Goal: Task Accomplishment & Management: Use online tool/utility

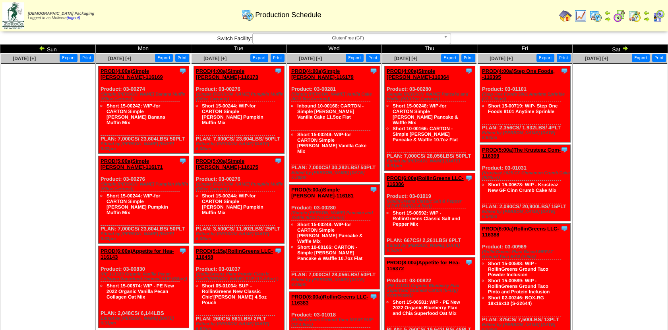
click at [616, 18] on img at bounding box center [619, 16] width 13 height 13
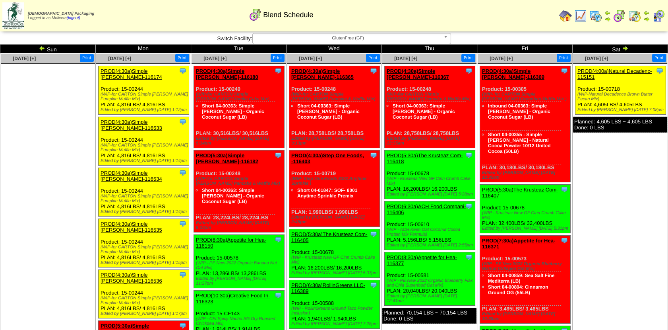
click at [41, 49] on img at bounding box center [42, 48] width 6 height 6
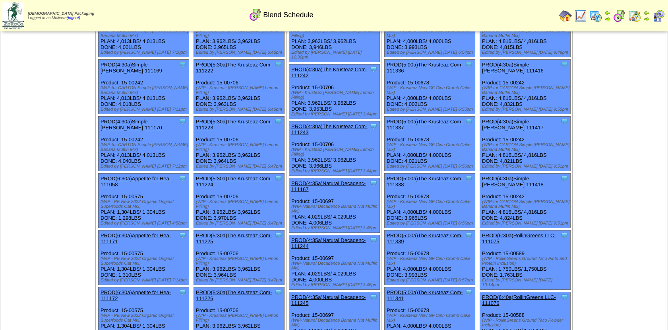
scroll to position [65, 0]
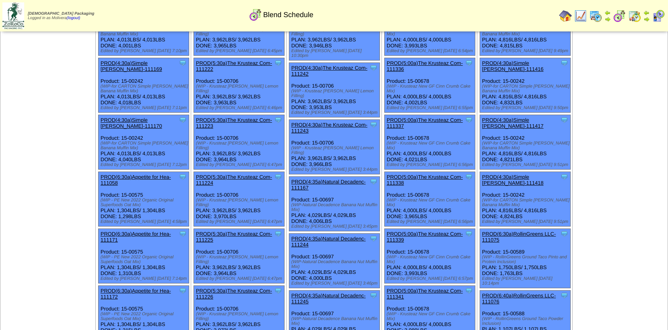
click at [318, 179] on link "PROD(4:35a)Natural Decadenc-111167" at bounding box center [328, 185] width 74 height 12
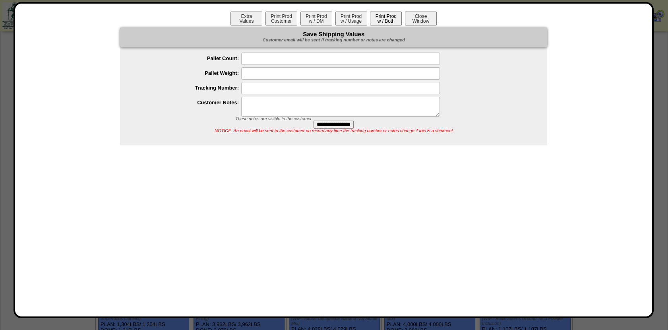
click at [382, 18] on button "Print Prod w / Both" at bounding box center [386, 19] width 32 height 14
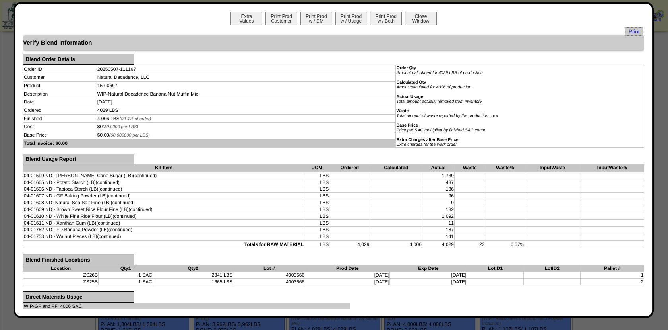
scroll to position [0, 0]
click at [421, 17] on button "Close Window" at bounding box center [421, 19] width 32 height 14
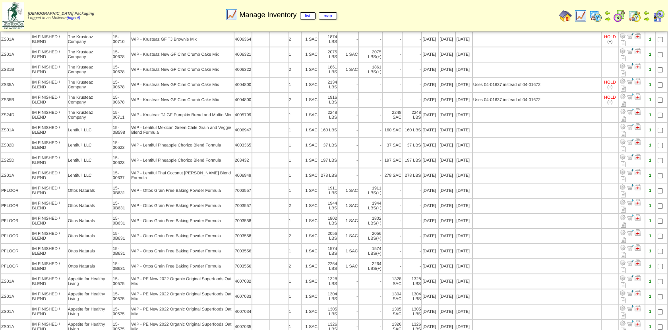
scroll to position [250, 0]
